Goal: Transaction & Acquisition: Book appointment/travel/reservation

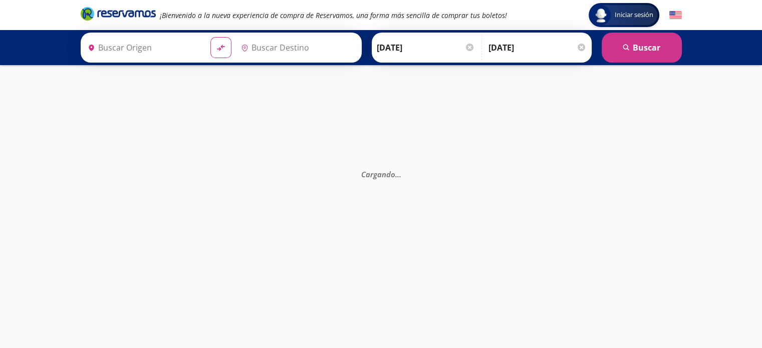
type input "[GEOGRAPHIC_DATA], [GEOGRAPHIC_DATA]"
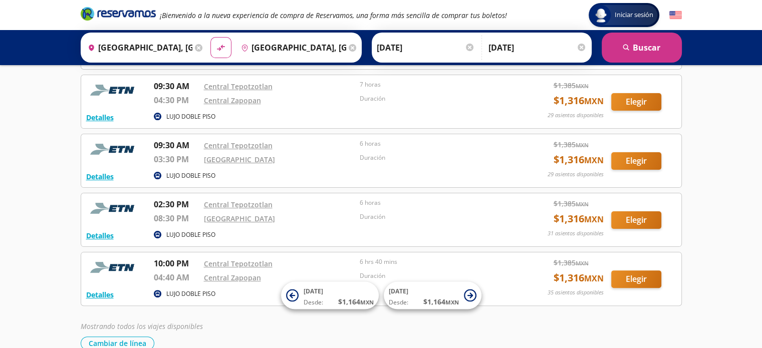
scroll to position [273, 0]
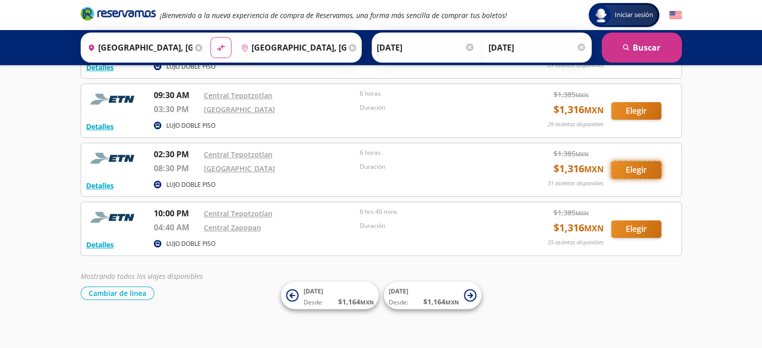
click at [636, 169] on button "Elegir" at bounding box center [636, 170] width 50 height 18
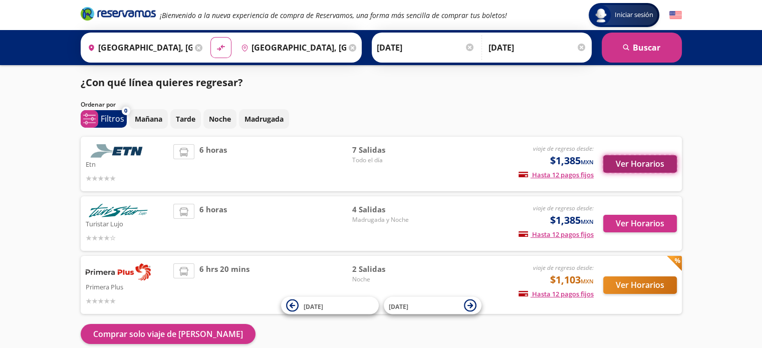
click at [653, 162] on button "Ver Horarios" at bounding box center [640, 164] width 74 height 18
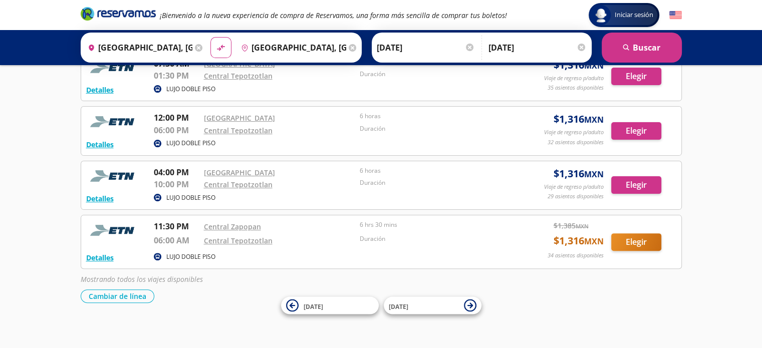
scroll to position [247, 0]
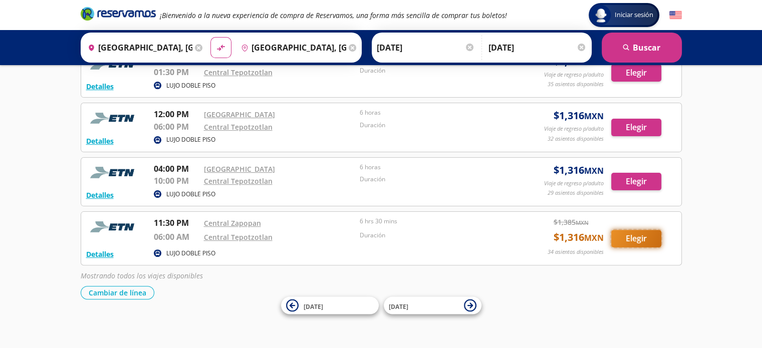
click at [633, 235] on button "Elegir" at bounding box center [636, 239] width 50 height 18
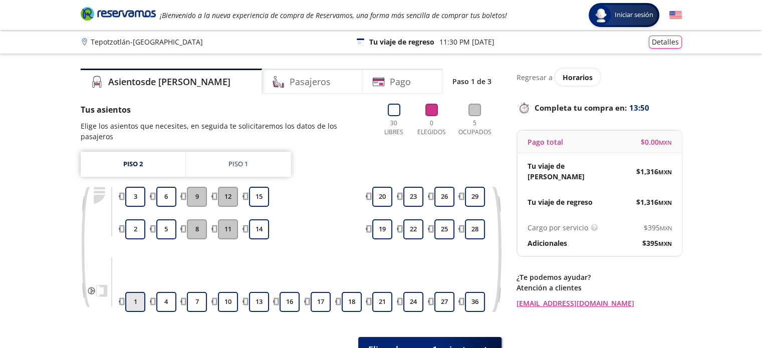
click at [135, 292] on button "1" at bounding box center [135, 302] width 20 height 20
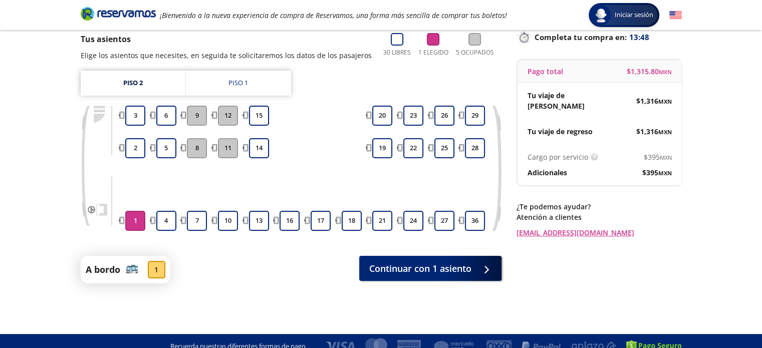
scroll to position [81, 0]
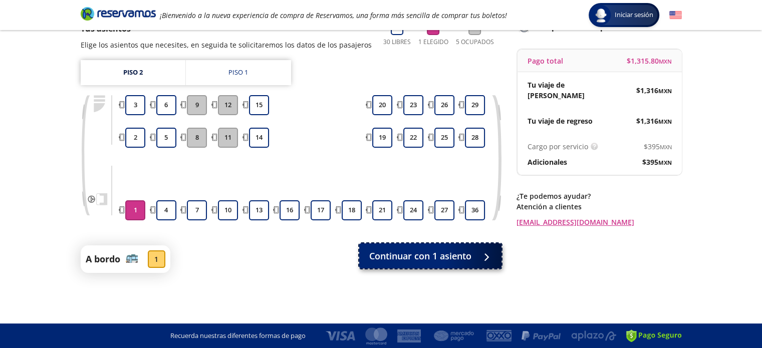
click at [417, 262] on span "Continuar con 1 asiento" at bounding box center [420, 257] width 102 height 14
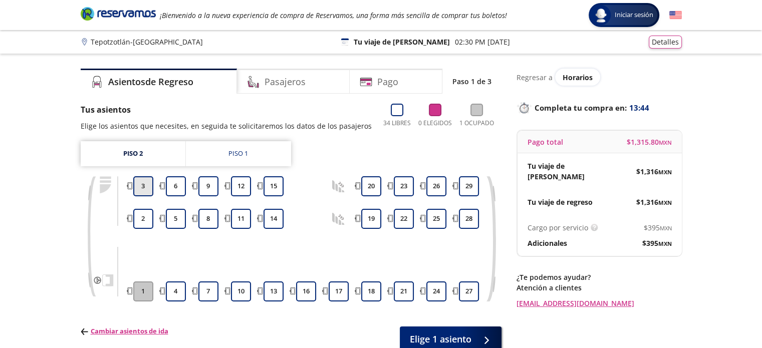
click at [141, 181] on button "3" at bounding box center [143, 186] width 20 height 20
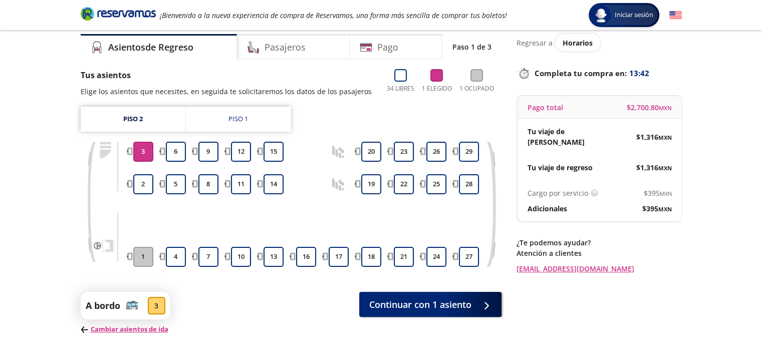
scroll to position [86, 0]
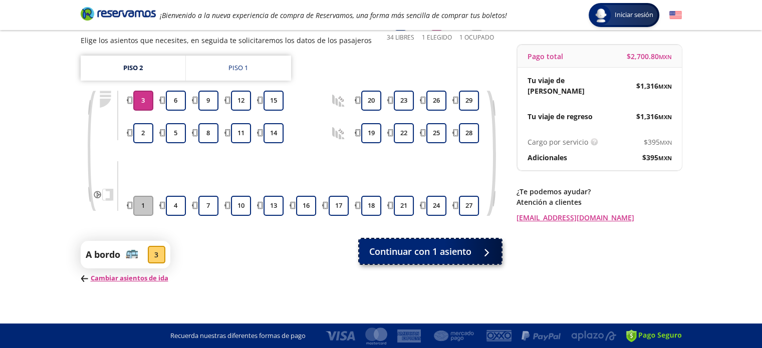
click at [431, 256] on span "Continuar con 1 asiento" at bounding box center [420, 252] width 102 height 14
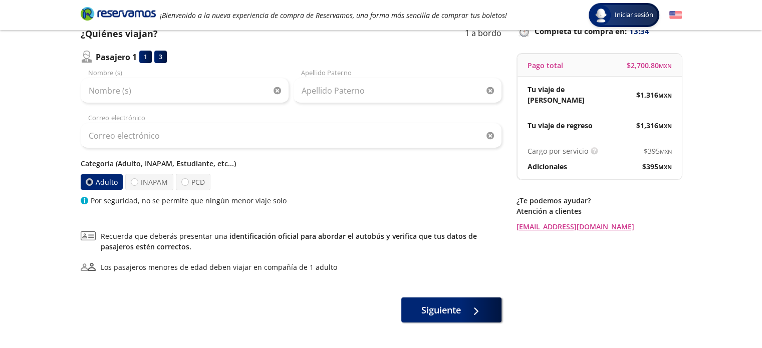
scroll to position [16, 0]
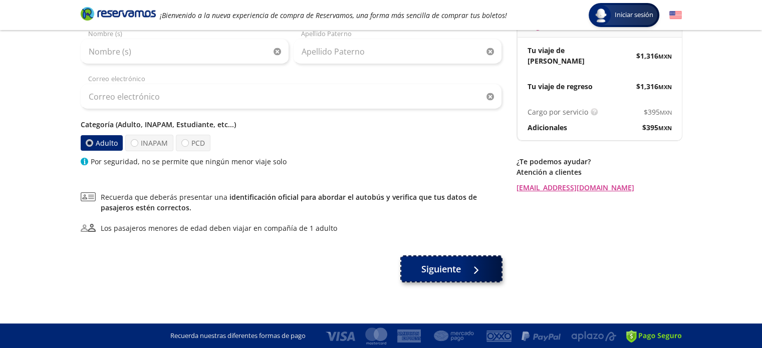
click at [448, 274] on span "Siguiente" at bounding box center [441, 270] width 40 height 14
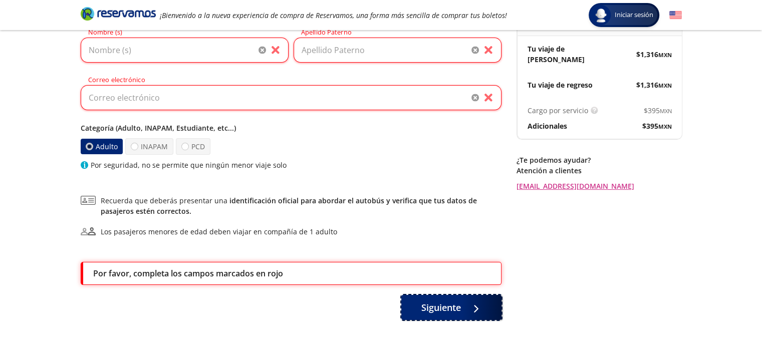
scroll to position [54, 0]
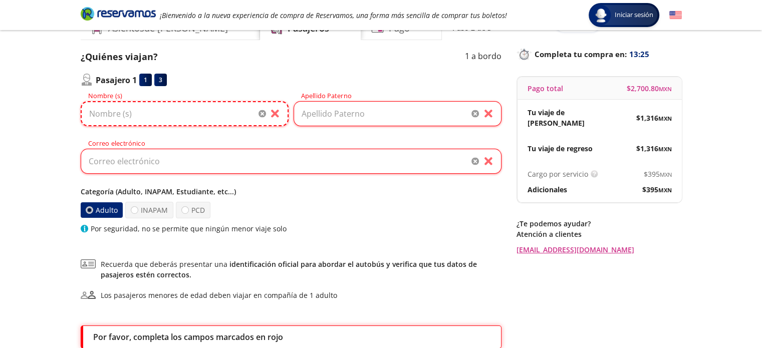
click at [183, 114] on input "Nombre (s)" at bounding box center [185, 113] width 208 height 25
type input "[PERSON_NAME]"
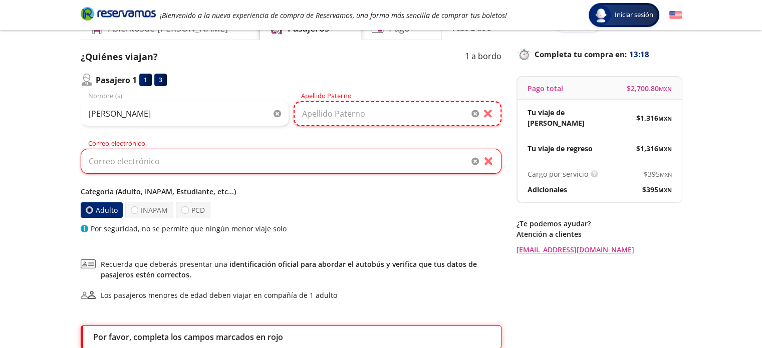
click at [320, 111] on input "Apellido Paterno" at bounding box center [398, 113] width 208 height 25
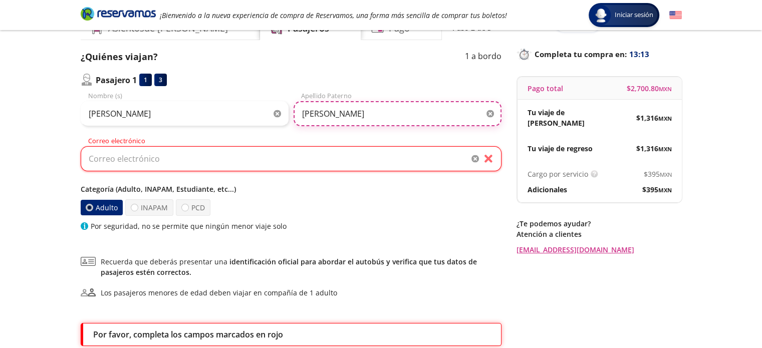
type input "[PERSON_NAME]"
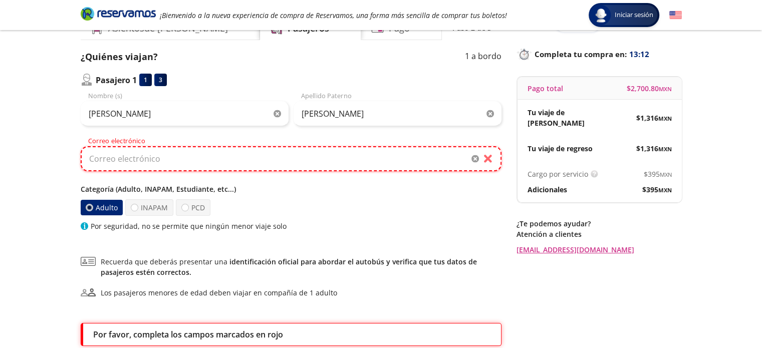
click at [271, 156] on input "Correo electrónico" at bounding box center [291, 158] width 421 height 25
type input "[EMAIL_ADDRESS][PERSON_NAME][DOMAIN_NAME]"
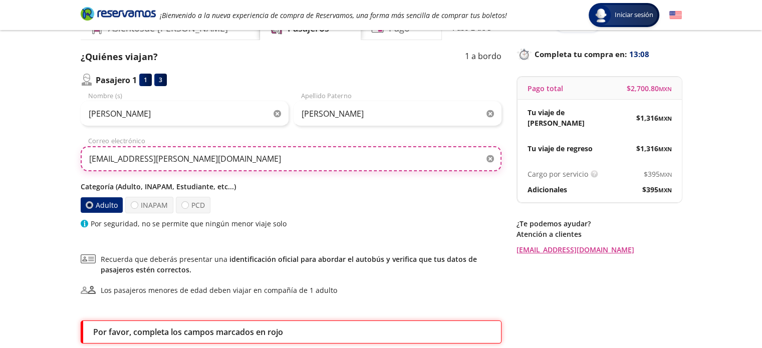
scroll to position [148, 0]
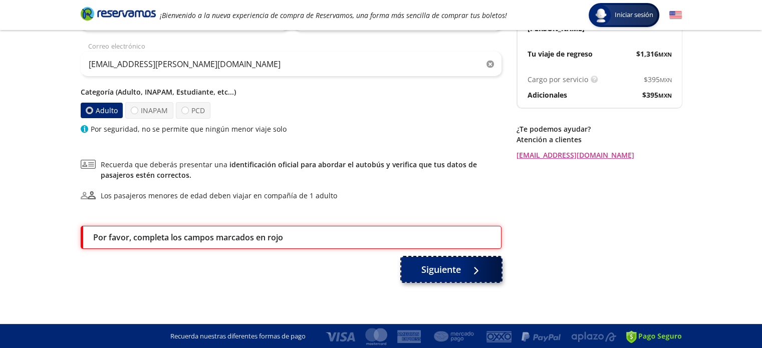
click at [441, 272] on span "Siguiente" at bounding box center [441, 270] width 40 height 14
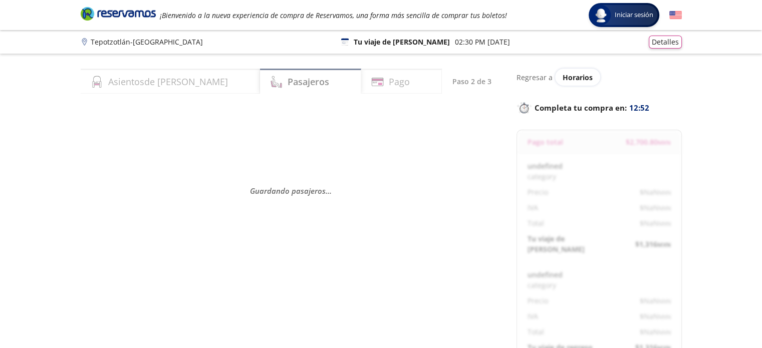
select select "MX"
